Goal: Information Seeking & Learning: Learn about a topic

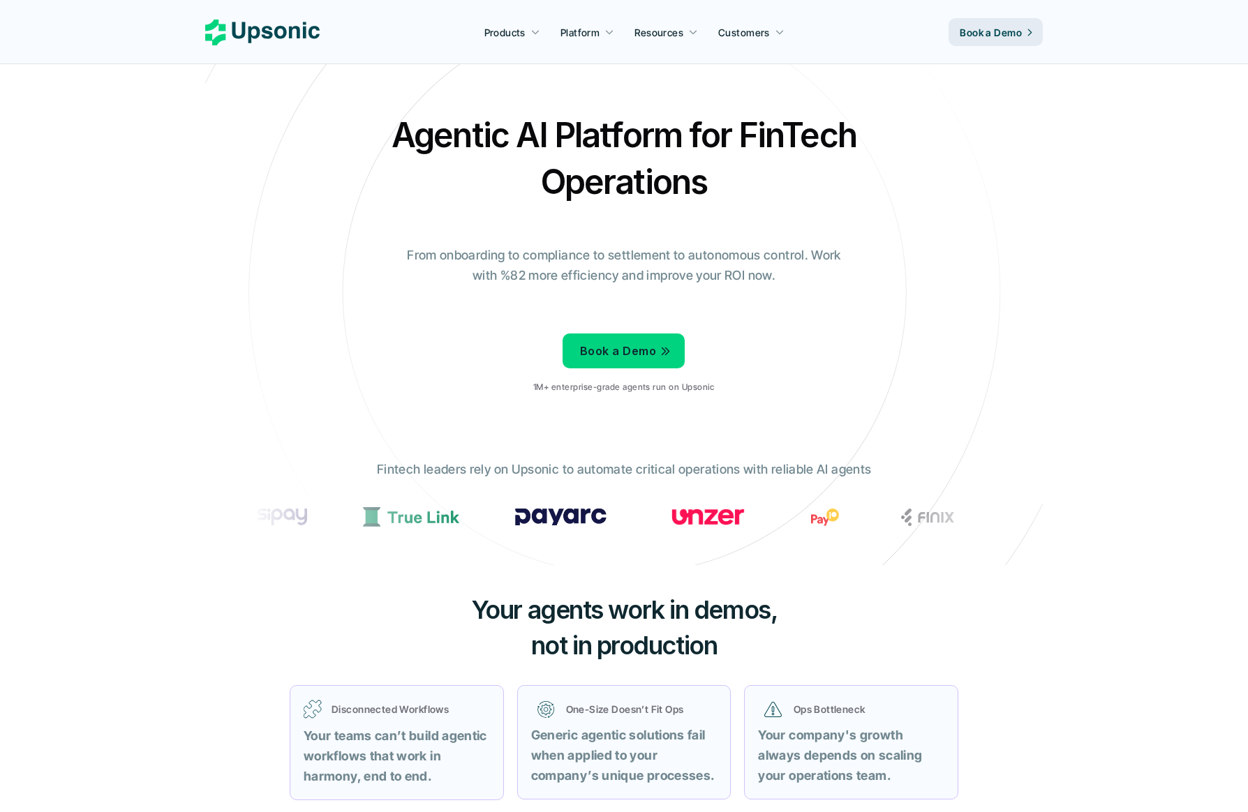
click at [416, 471] on p "Fintech leaders rely on Upsonic to automate critical operations with reliable A…" at bounding box center [624, 470] width 494 height 20
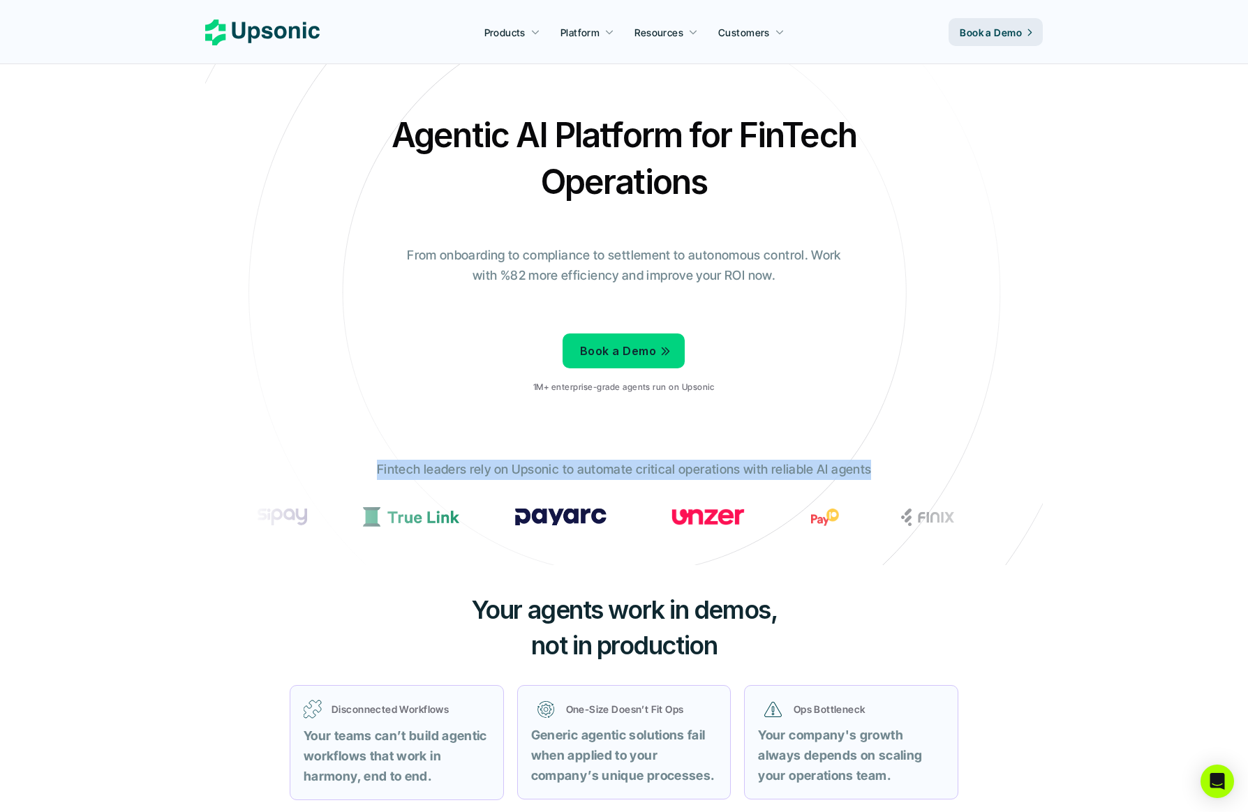
click at [416, 471] on p "Fintech leaders rely on Upsonic to automate critical operations with reliable A…" at bounding box center [624, 470] width 494 height 20
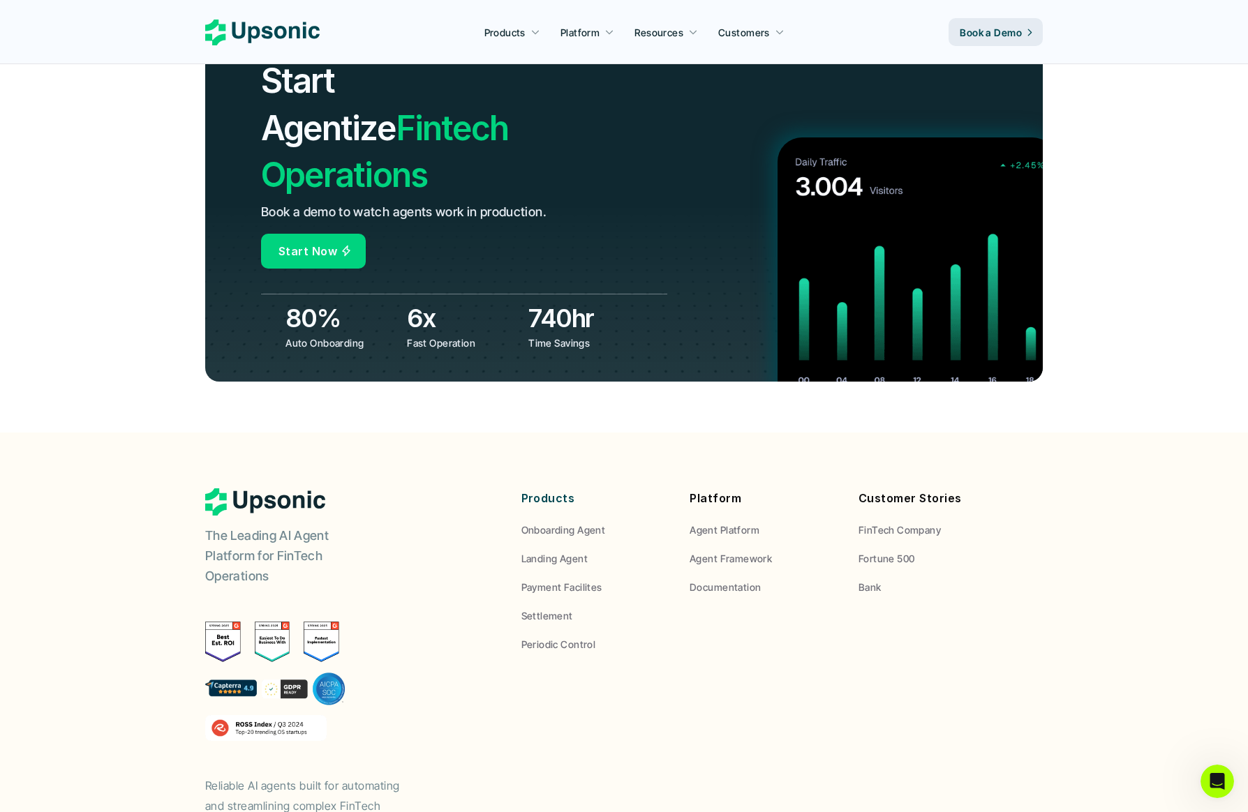
scroll to position [5018, 0]
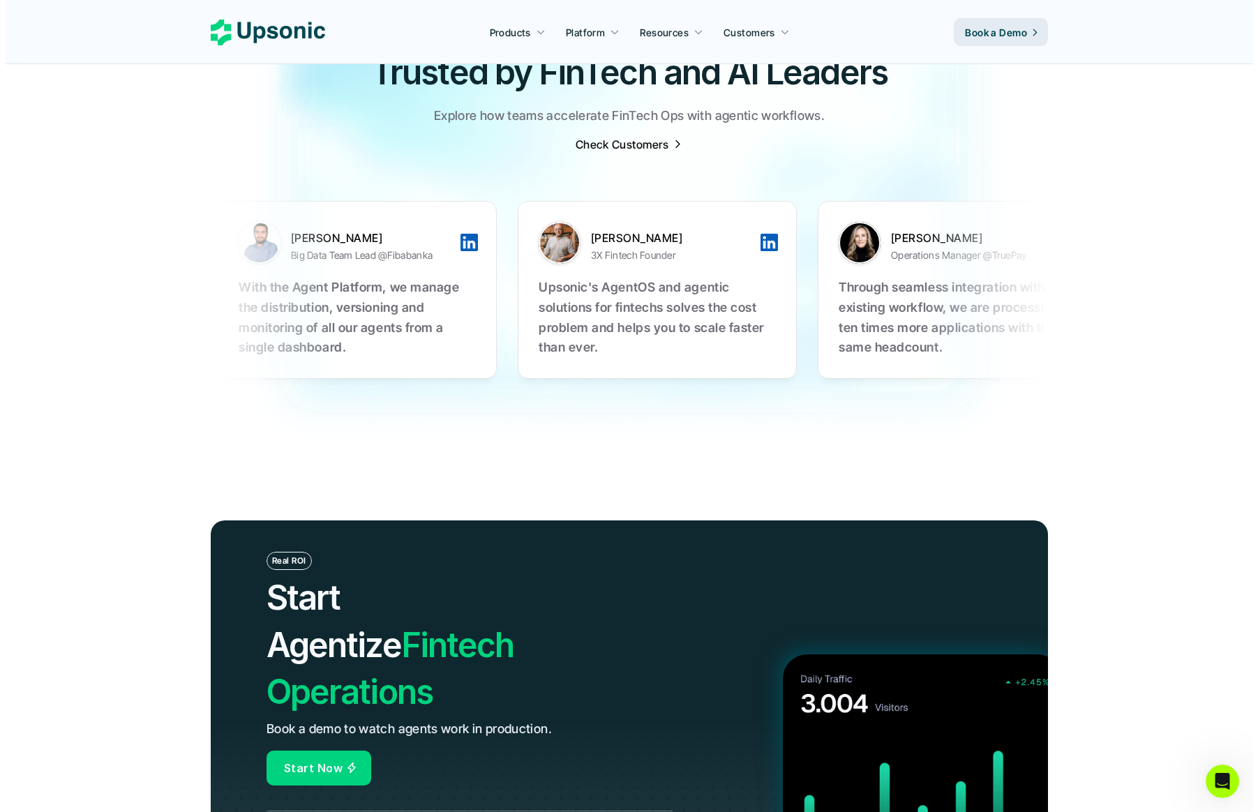
scroll to position [4255, 0]
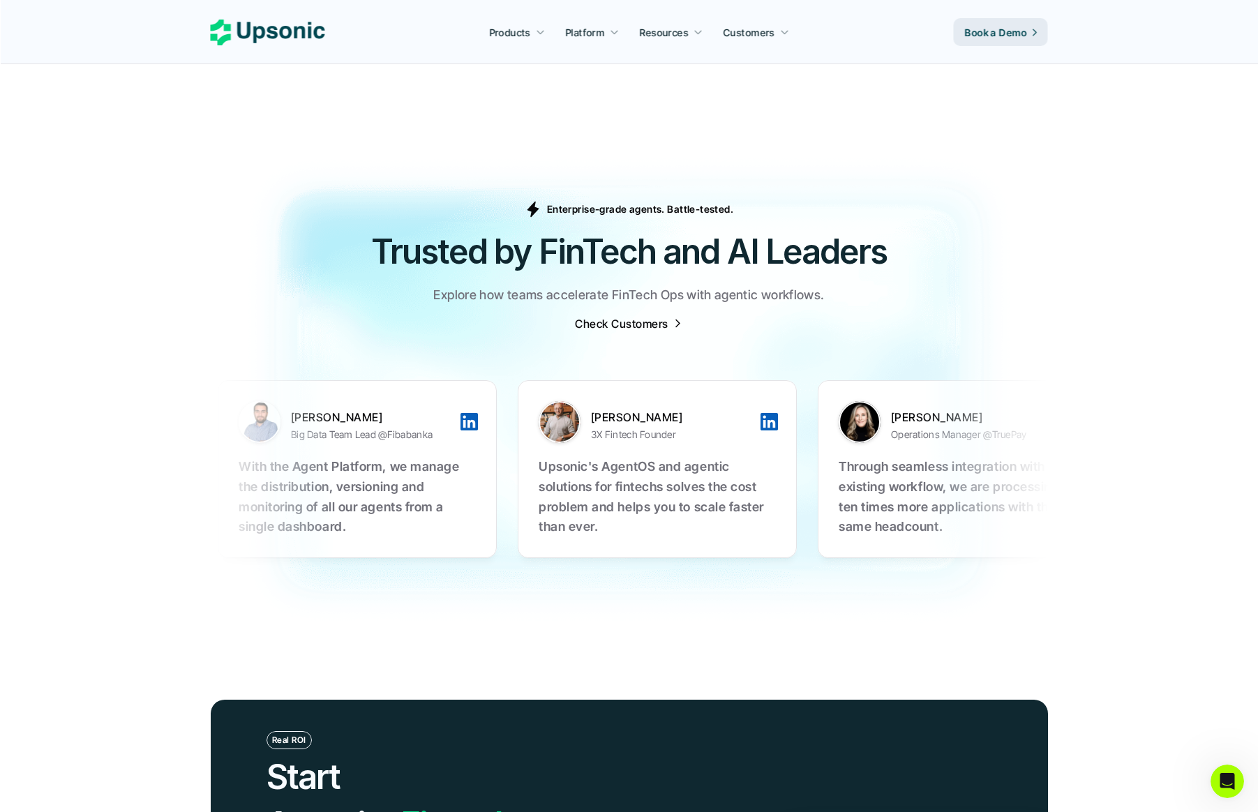
click at [452, 228] on h2 "Trusted by FinTech and AI Leaders" at bounding box center [629, 251] width 837 height 47
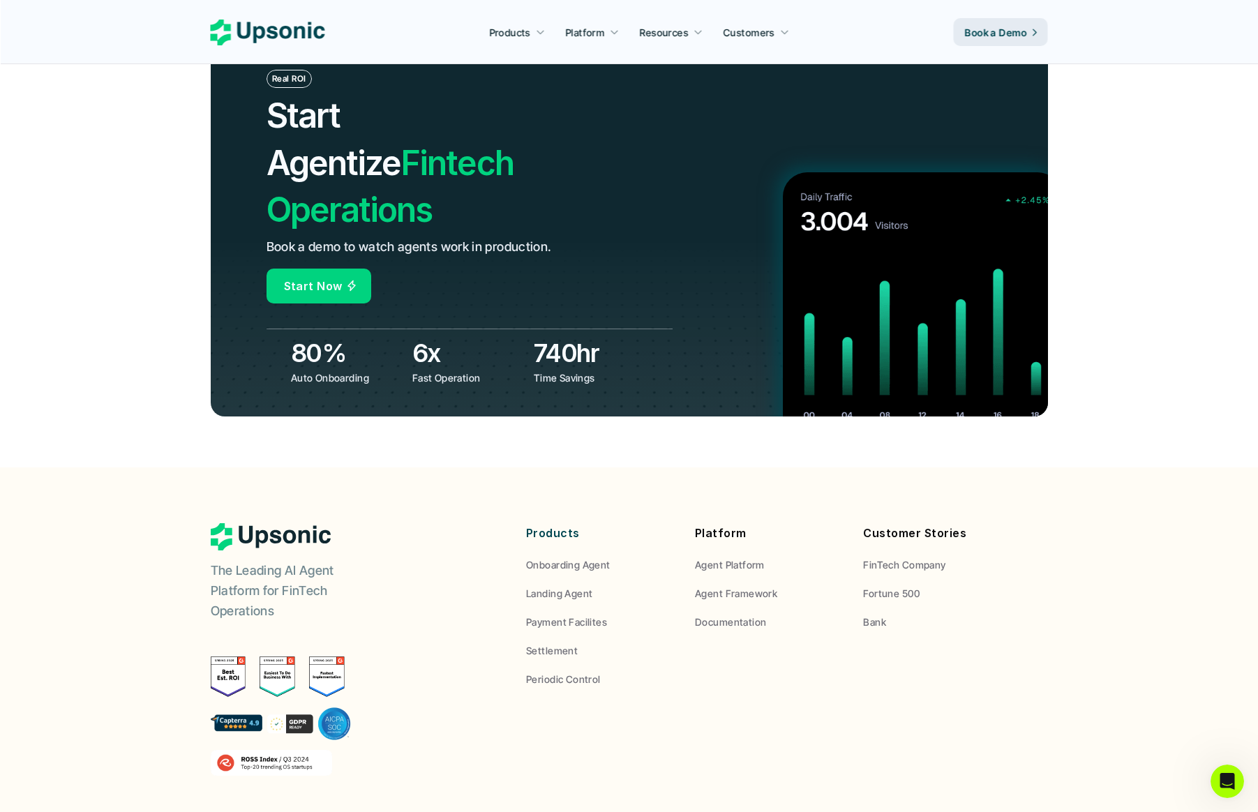
scroll to position [5018, 0]
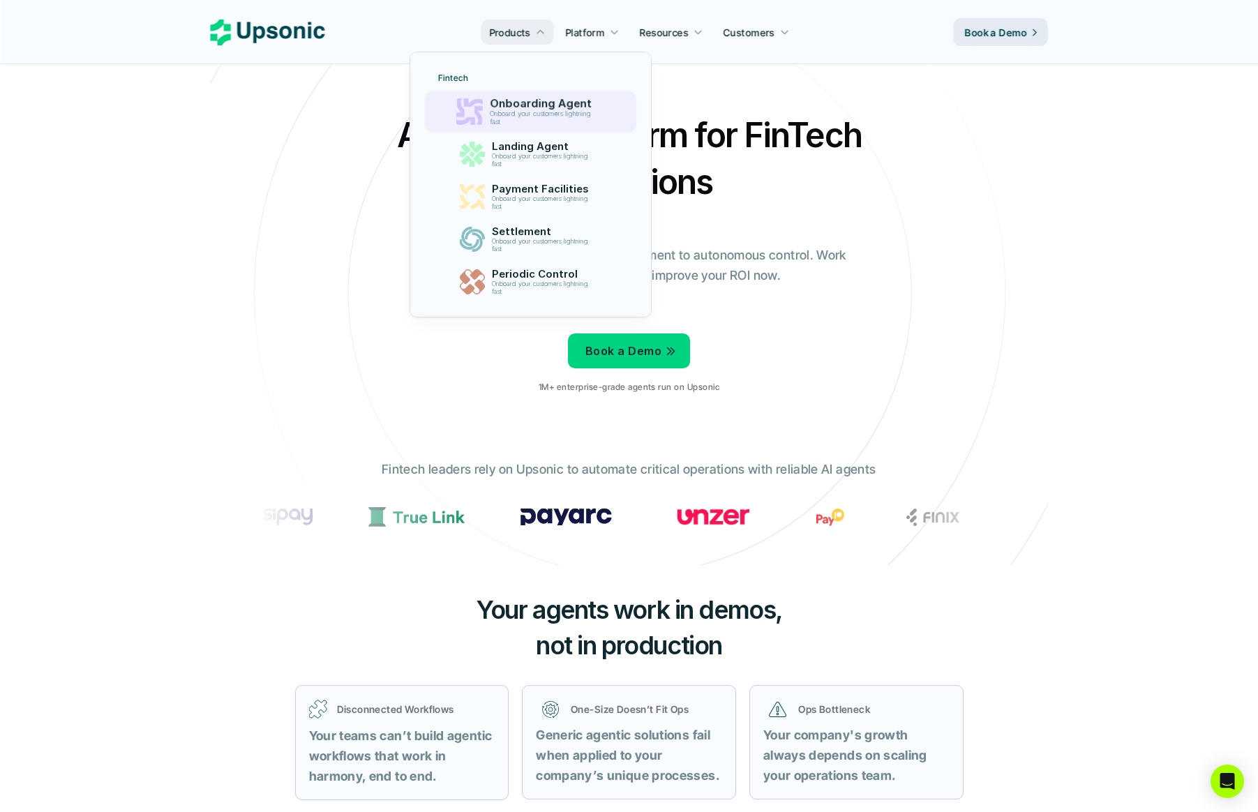
click at [521, 103] on p "Onboarding Agent" at bounding box center [544, 103] width 108 height 13
